Goal: Use online tool/utility: Use online tool/utility

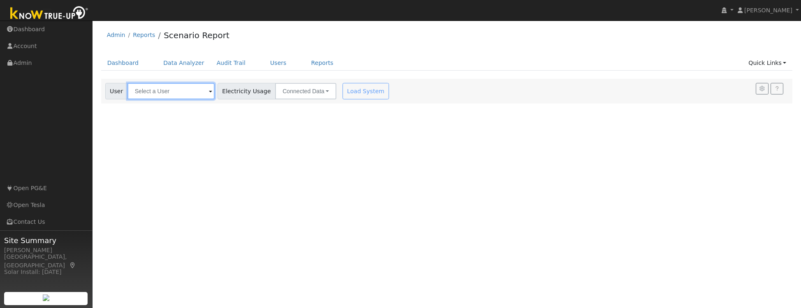
click at [179, 91] on input "text" at bounding box center [170, 91] width 87 height 16
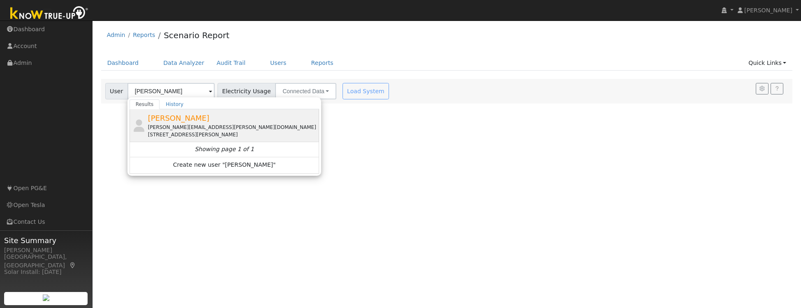
click at [211, 126] on div "[PERSON_NAME][EMAIL_ADDRESS][PERSON_NAME][DOMAIN_NAME]" at bounding box center [233, 127] width 170 height 7
type input "[PERSON_NAME]"
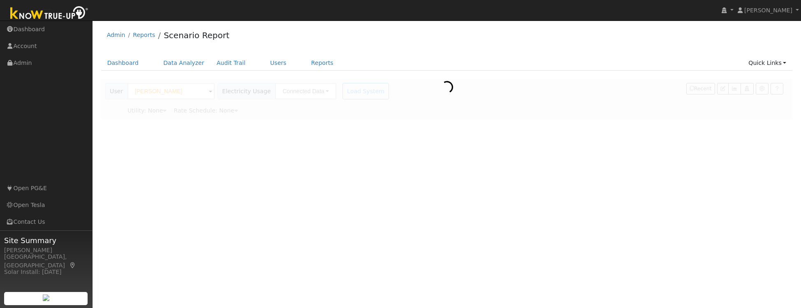
type input "Pacific Gas & Electric"
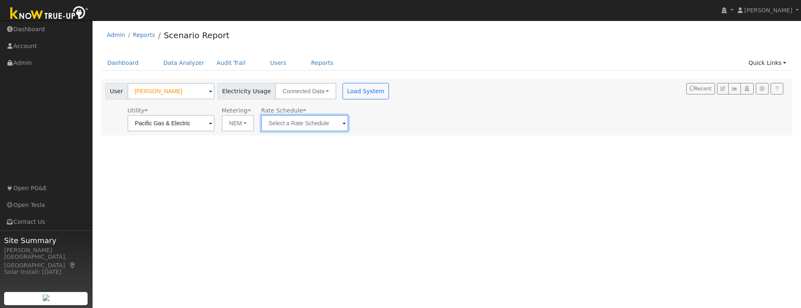
click at [215, 128] on input "text" at bounding box center [170, 123] width 87 height 16
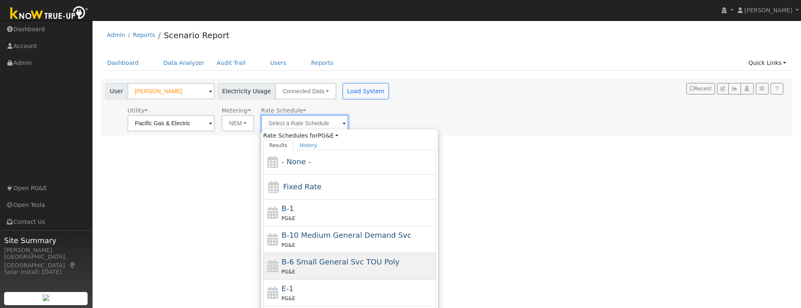
scroll to position [88, 0]
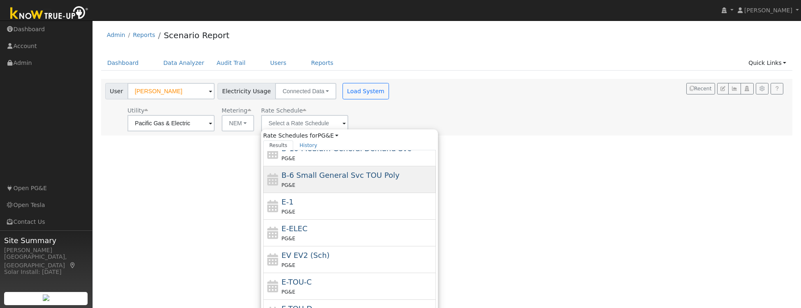
click at [304, 261] on div "PG&E" at bounding box center [358, 265] width 153 height 9
type input "EV EV2 (Sch)"
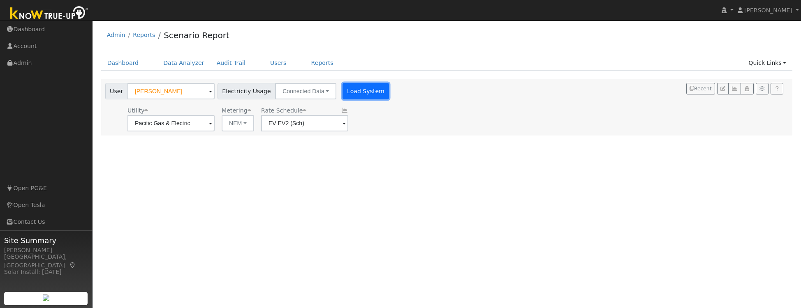
click at [369, 92] on button "Load System" at bounding box center [365, 91] width 47 height 16
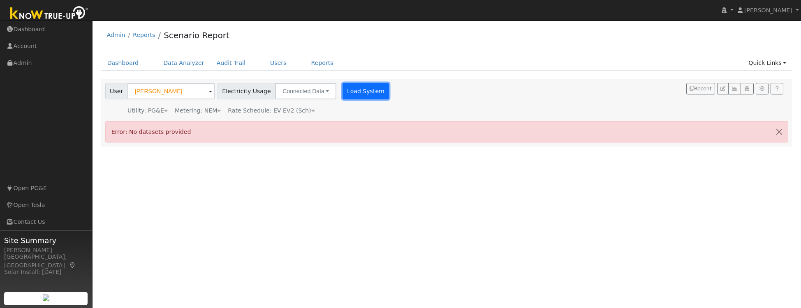
click at [356, 92] on button "Load System" at bounding box center [365, 91] width 47 height 16
click at [179, 91] on input "[PERSON_NAME]" at bounding box center [170, 91] width 87 height 16
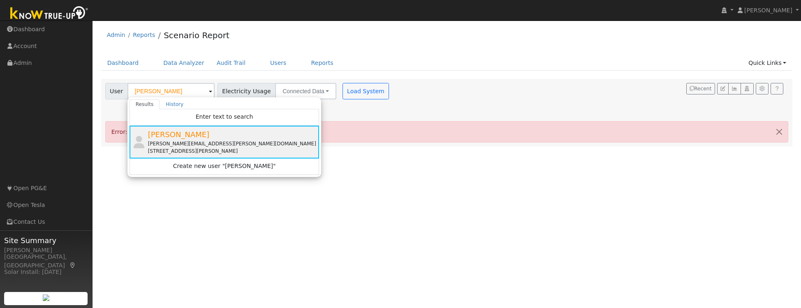
click at [184, 144] on div "[PERSON_NAME][EMAIL_ADDRESS][PERSON_NAME][DOMAIN_NAME]" at bounding box center [233, 143] width 170 height 7
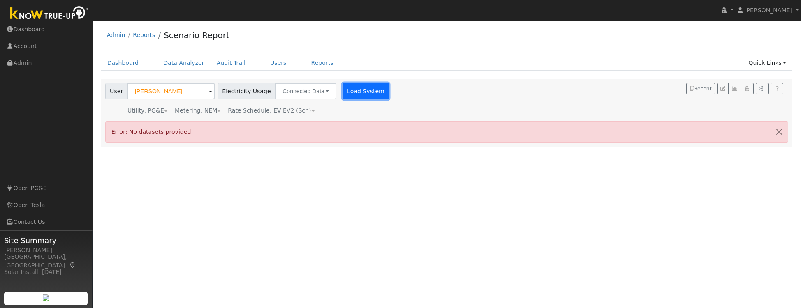
click at [350, 89] on button "Load System" at bounding box center [365, 91] width 47 height 16
